Goal: Find specific page/section: Find specific page/section

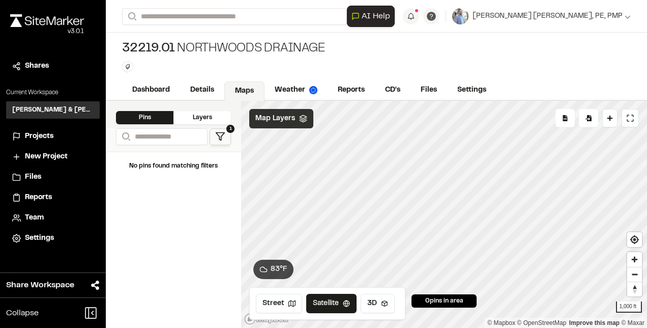
click at [291, 122] on span "Map Layers" at bounding box center [275, 118] width 40 height 11
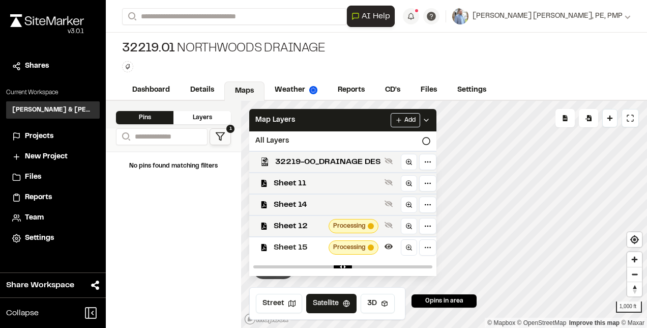
click at [356, 49] on div "32219.01 Northwoods Drainage Type Enter or comma to add tag." at bounding box center [376, 57] width 541 height 48
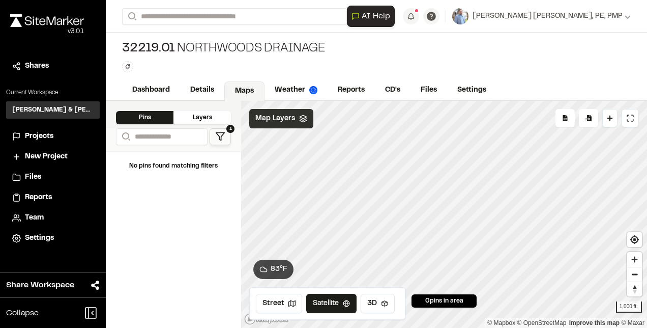
click at [282, 122] on span "Map Layers" at bounding box center [275, 118] width 40 height 11
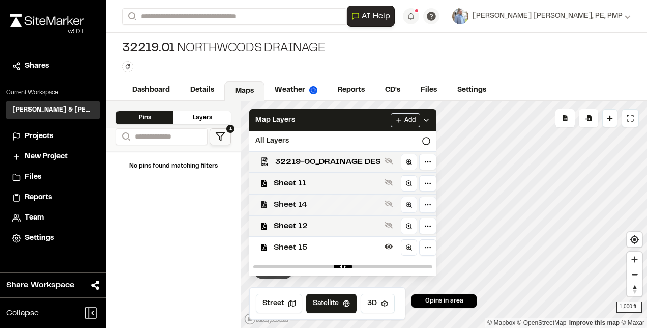
click at [335, 199] on span "Sheet 14" at bounding box center [327, 204] width 107 height 12
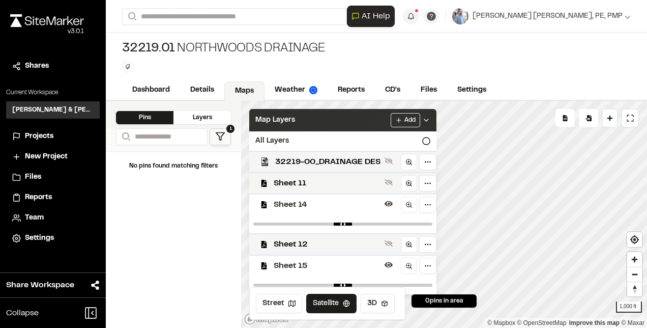
click at [428, 117] on icon at bounding box center [426, 120] width 8 height 8
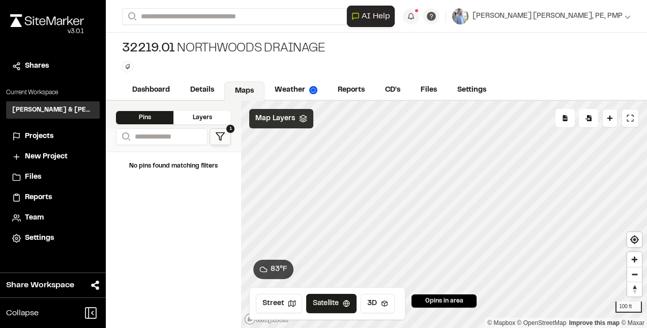
click at [299, 119] on icon at bounding box center [303, 119] width 8 height 8
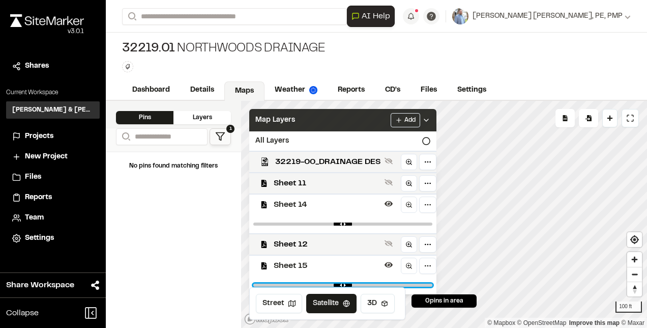
drag, startPoint x: 419, startPoint y: 285, endPoint x: 358, endPoint y: 284, distance: 60.6
type input "***"
click at [358, 284] on input "range" at bounding box center [342, 284] width 179 height 3
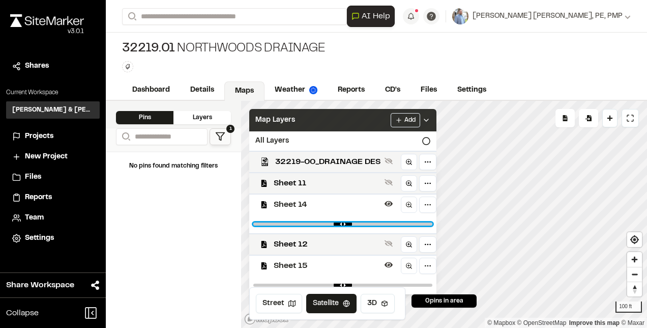
drag, startPoint x: 422, startPoint y: 222, endPoint x: 360, endPoint y: 232, distance: 62.8
type input "****"
click at [360, 225] on input "range" at bounding box center [342, 223] width 179 height 3
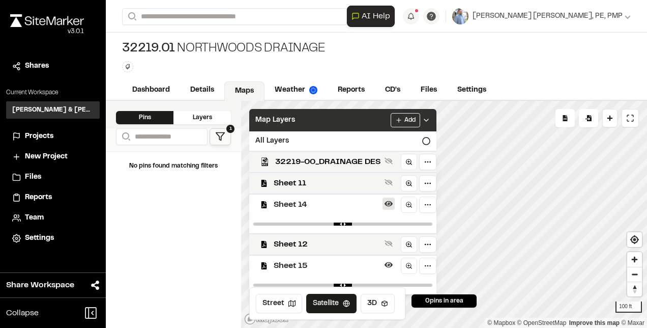
click at [388, 202] on icon at bounding box center [389, 204] width 8 height 6
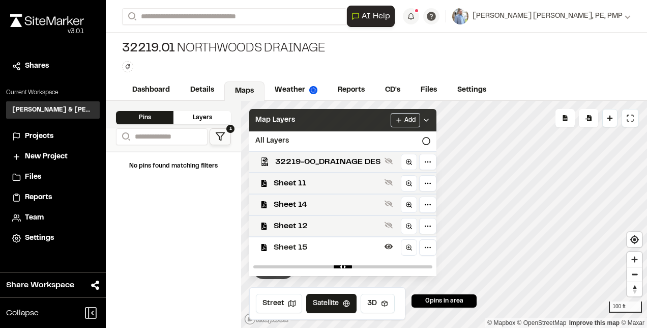
click at [425, 124] on div "Add" at bounding box center [411, 120] width 40 height 14
